Goal: Information Seeking & Learning: Learn about a topic

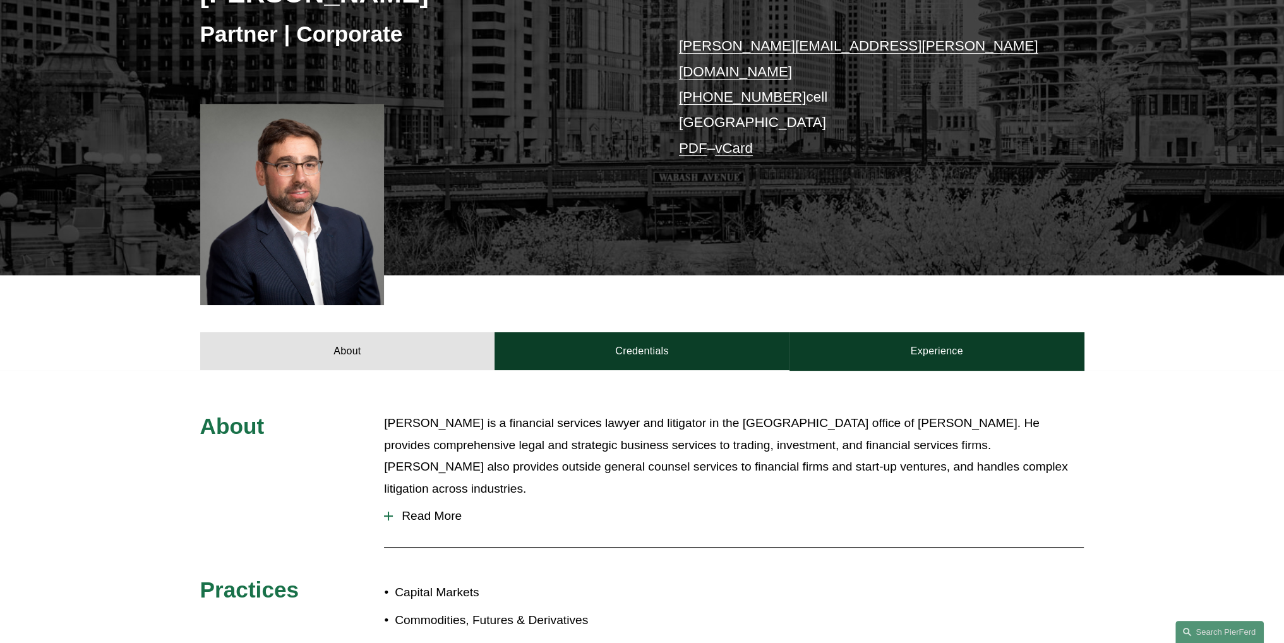
scroll to position [253, 0]
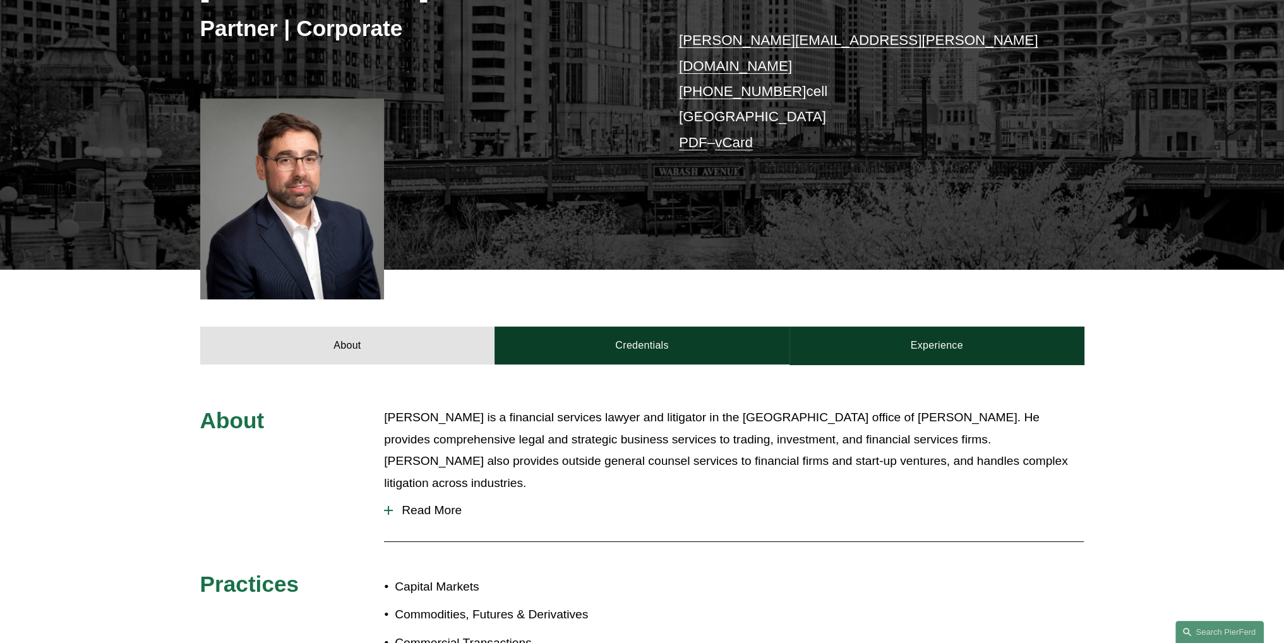
click at [441, 503] on span "Read More" at bounding box center [738, 510] width 691 height 14
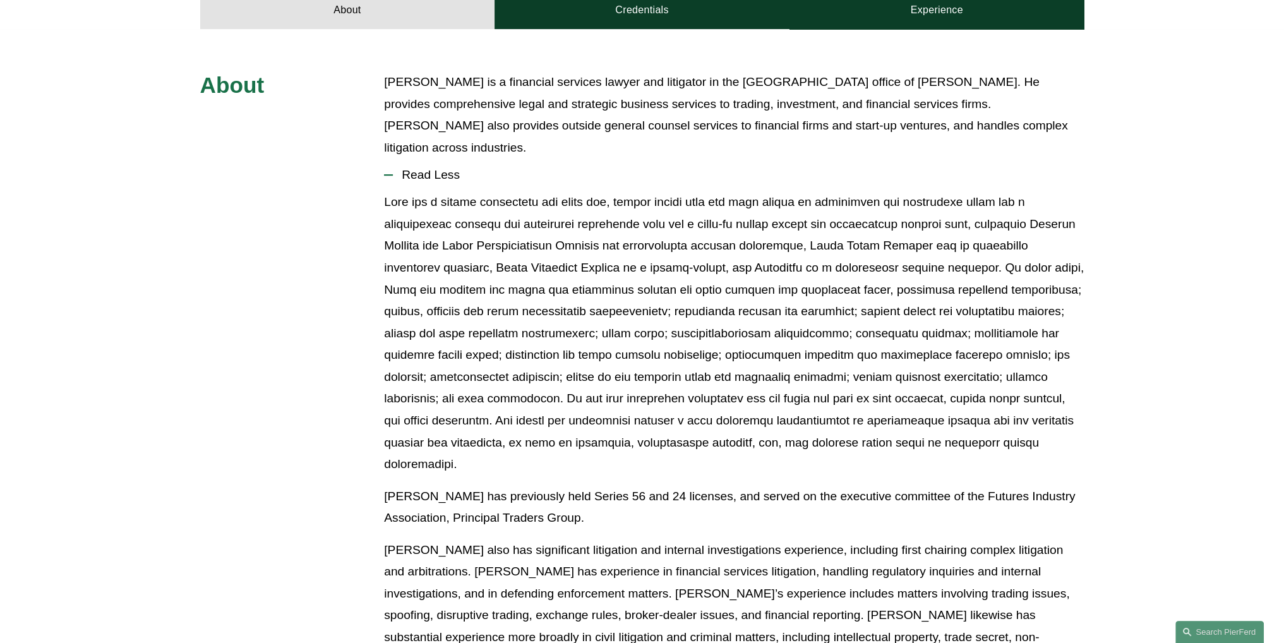
scroll to position [631, 0]
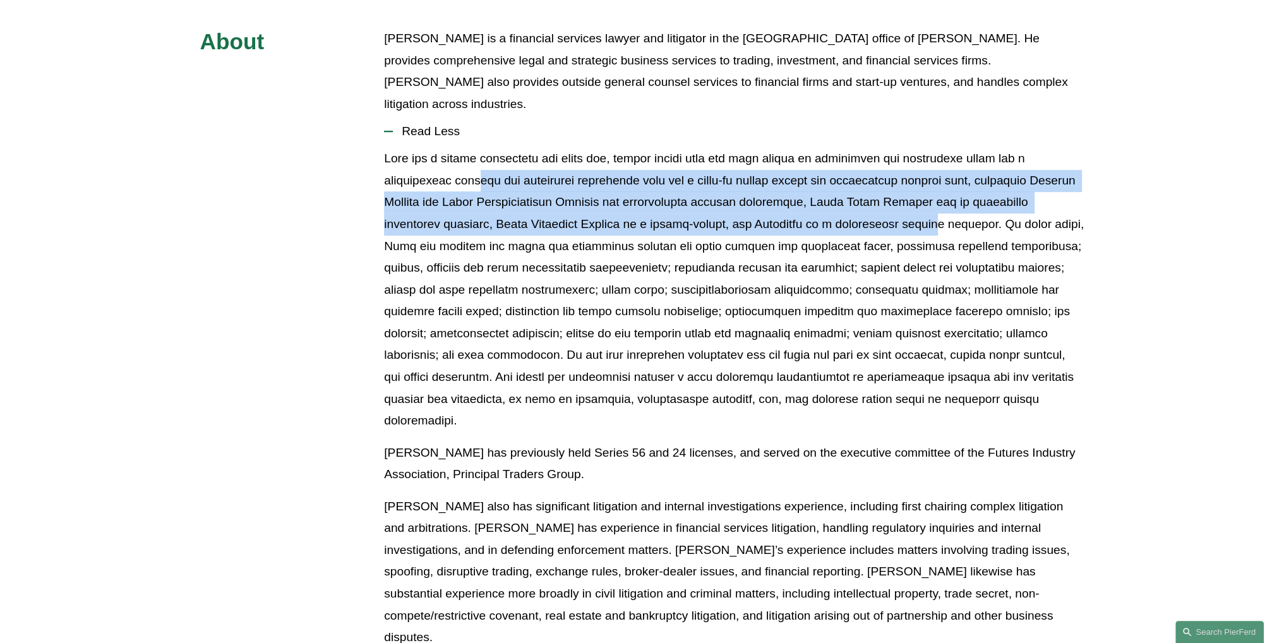
drag, startPoint x: 469, startPoint y: 167, endPoint x: 863, endPoint y: 207, distance: 395.4
click at [863, 207] on p at bounding box center [734, 290] width 700 height 284
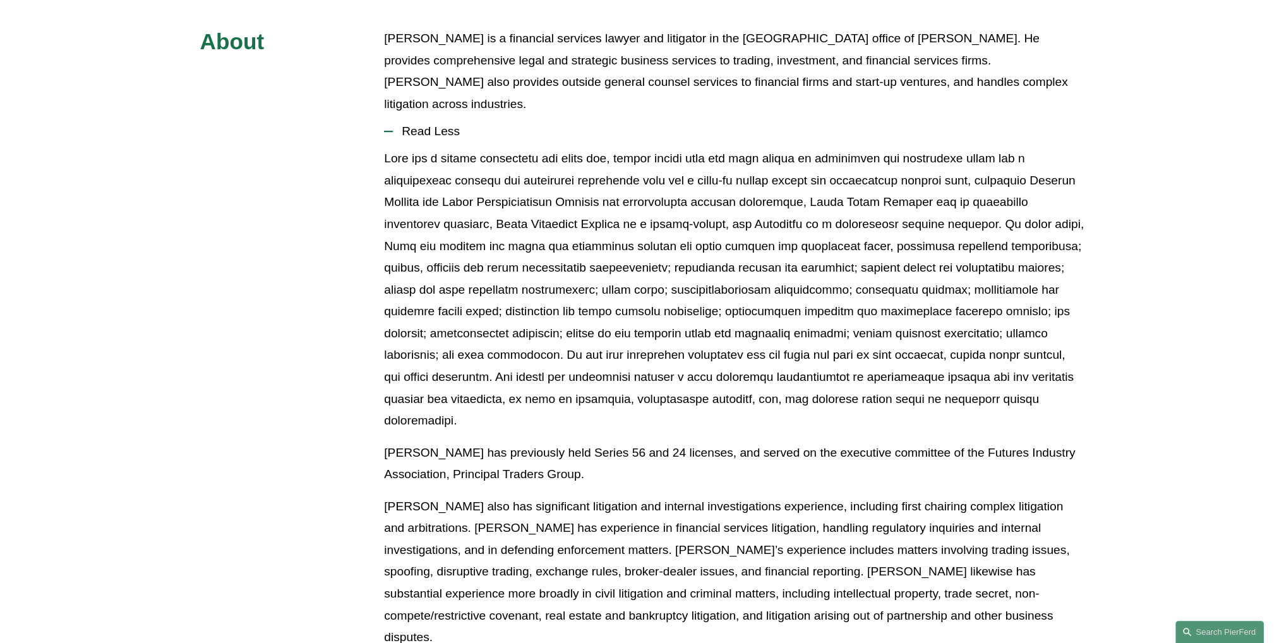
click at [861, 261] on p at bounding box center [734, 290] width 700 height 284
drag, startPoint x: 719, startPoint y: 416, endPoint x: 385, endPoint y: 400, distance: 335.0
click at [385, 442] on p "[PERSON_NAME] has previously held Series 56 and 24 licenses, and served on the …" at bounding box center [734, 464] width 700 height 44
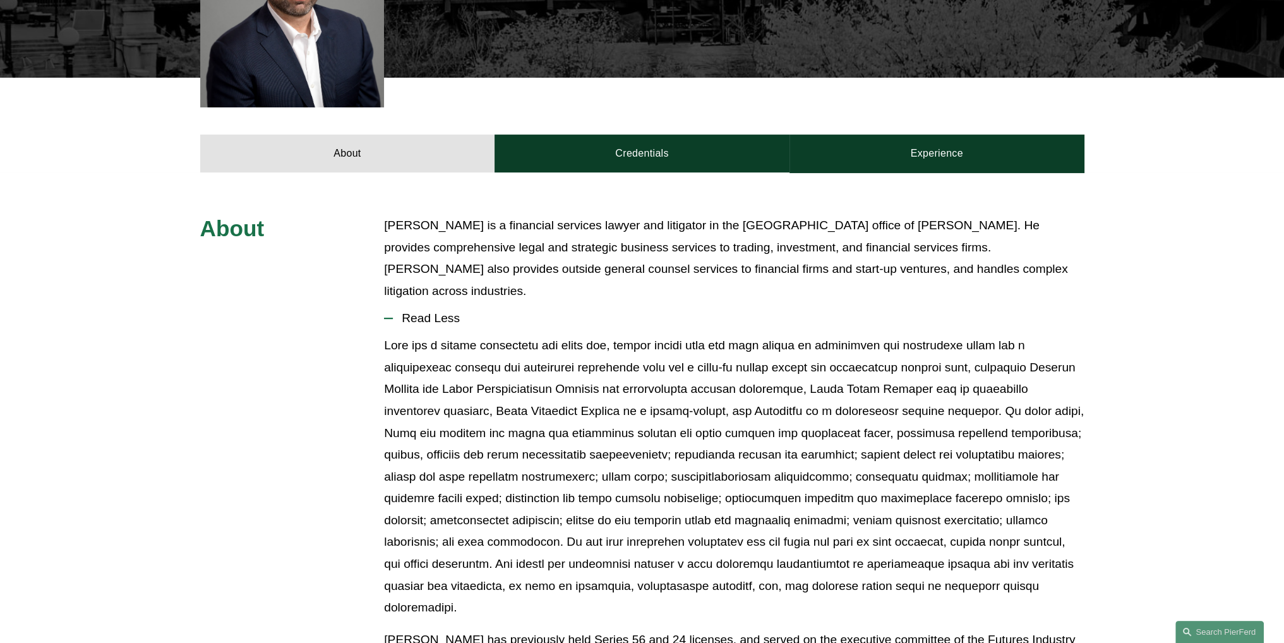
scroll to position [442, 0]
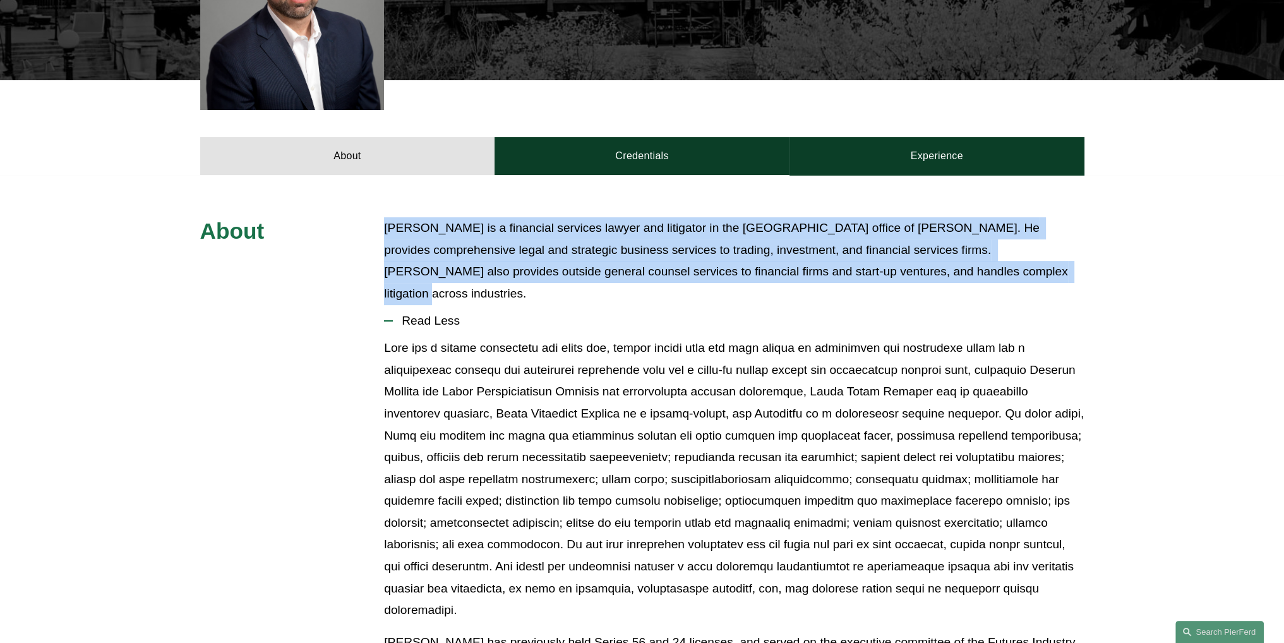
drag, startPoint x: 902, startPoint y: 260, endPoint x: 384, endPoint y: 205, distance: 520.7
click at [384, 217] on p "[PERSON_NAME] is a financial services lawyer and litigator in the [GEOGRAPHIC_D…" at bounding box center [734, 260] width 700 height 87
click at [385, 217] on p "[PERSON_NAME] is a financial services lawyer and litigator in the [GEOGRAPHIC_D…" at bounding box center [734, 260] width 700 height 87
drag, startPoint x: 386, startPoint y: 210, endPoint x: 460, endPoint y: 294, distance: 111.8
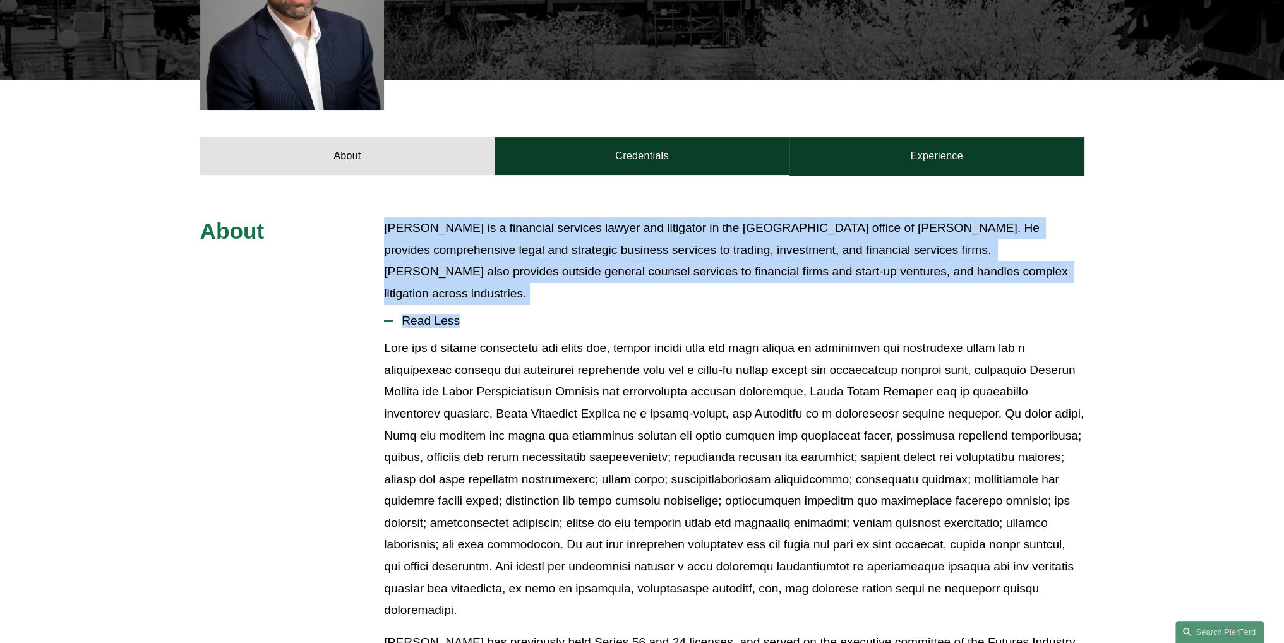
click at [465, 314] on span "Read Less" at bounding box center [738, 321] width 691 height 14
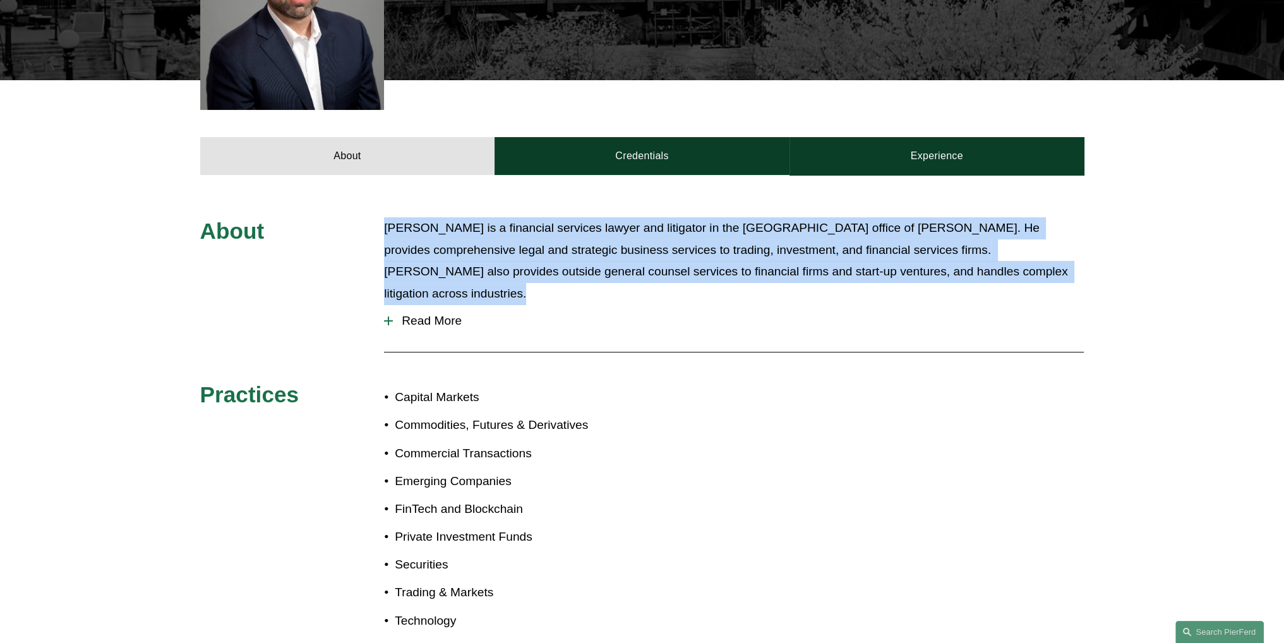
click at [438, 314] on span "Read More" at bounding box center [738, 321] width 691 height 14
